Goal: Check status: Check status

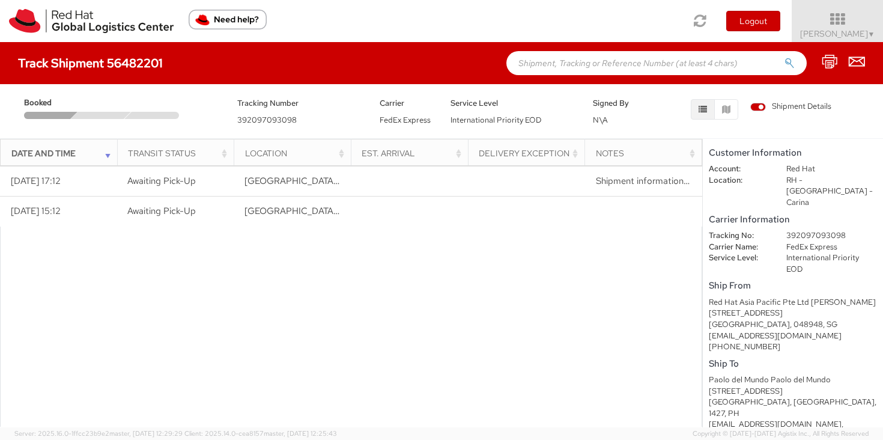
click at [138, 70] on h4 "Track Shipment 56482201" at bounding box center [90, 62] width 145 height 13
copy h4 "56482201"
drag, startPoint x: 860, startPoint y: 29, endPoint x: 868, endPoint y: 82, distance: 53.9
click at [864, 34] on span "[PERSON_NAME] ▼" at bounding box center [837, 33] width 75 height 11
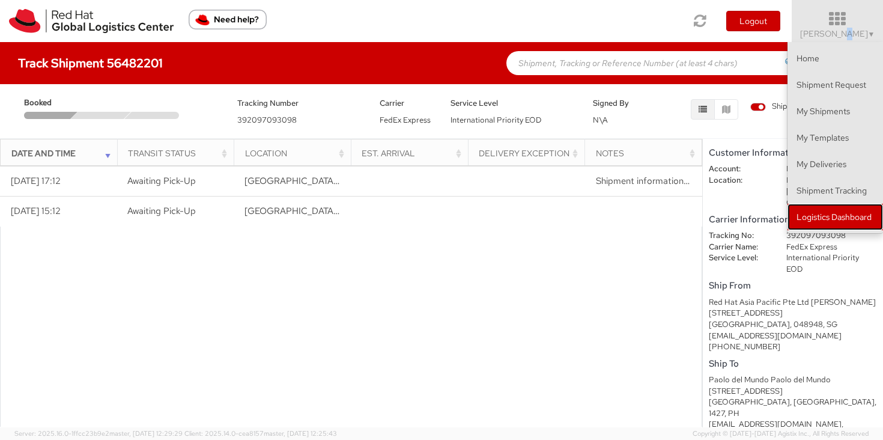
click at [827, 210] on link "Logistics Dashboard" at bounding box center [834, 217] width 95 height 26
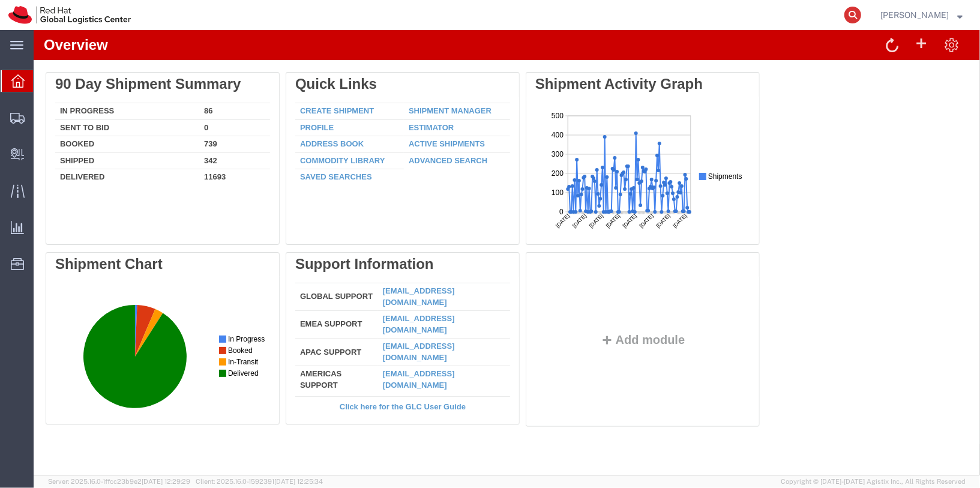
click at [862, 14] on icon at bounding box center [853, 15] width 17 height 17
paste input "56482201"
type input "56482201"
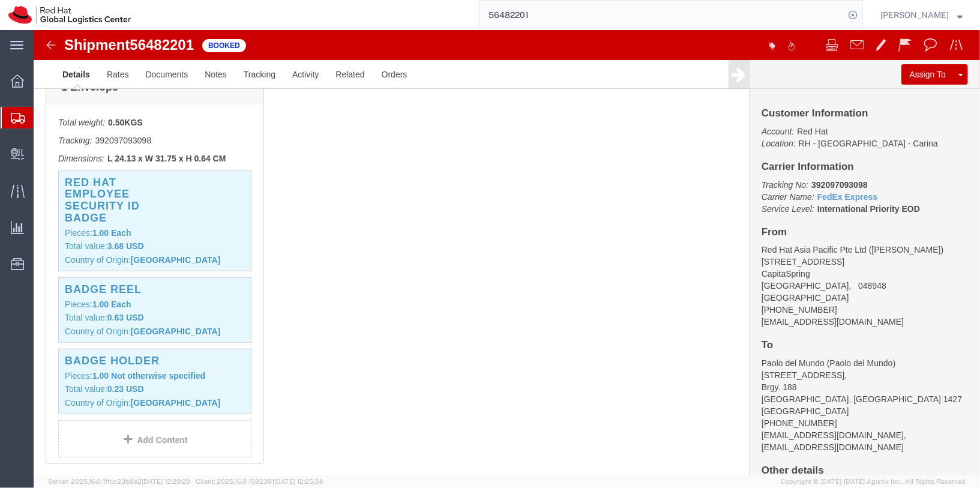
scroll to position [326, 0]
